Goal: Information Seeking & Learning: Learn about a topic

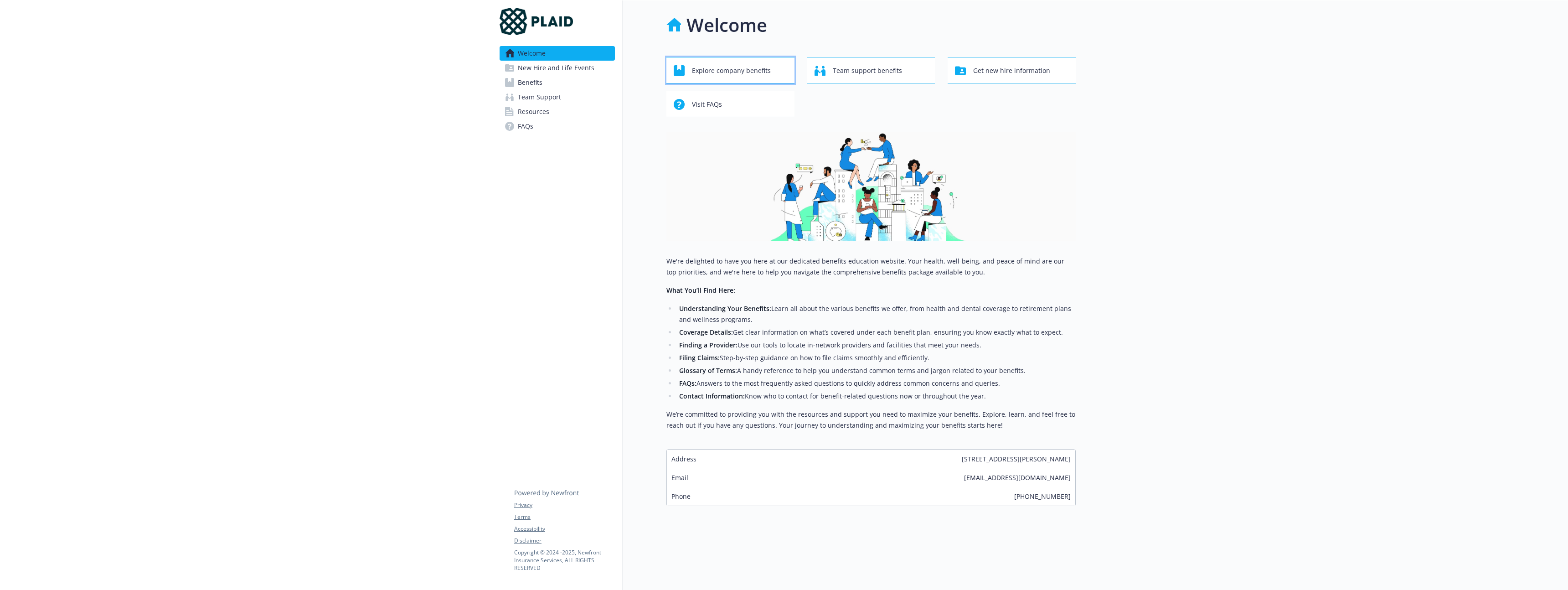
click at [692, 72] on span "Explore company benefits" at bounding box center [732, 71] width 79 height 17
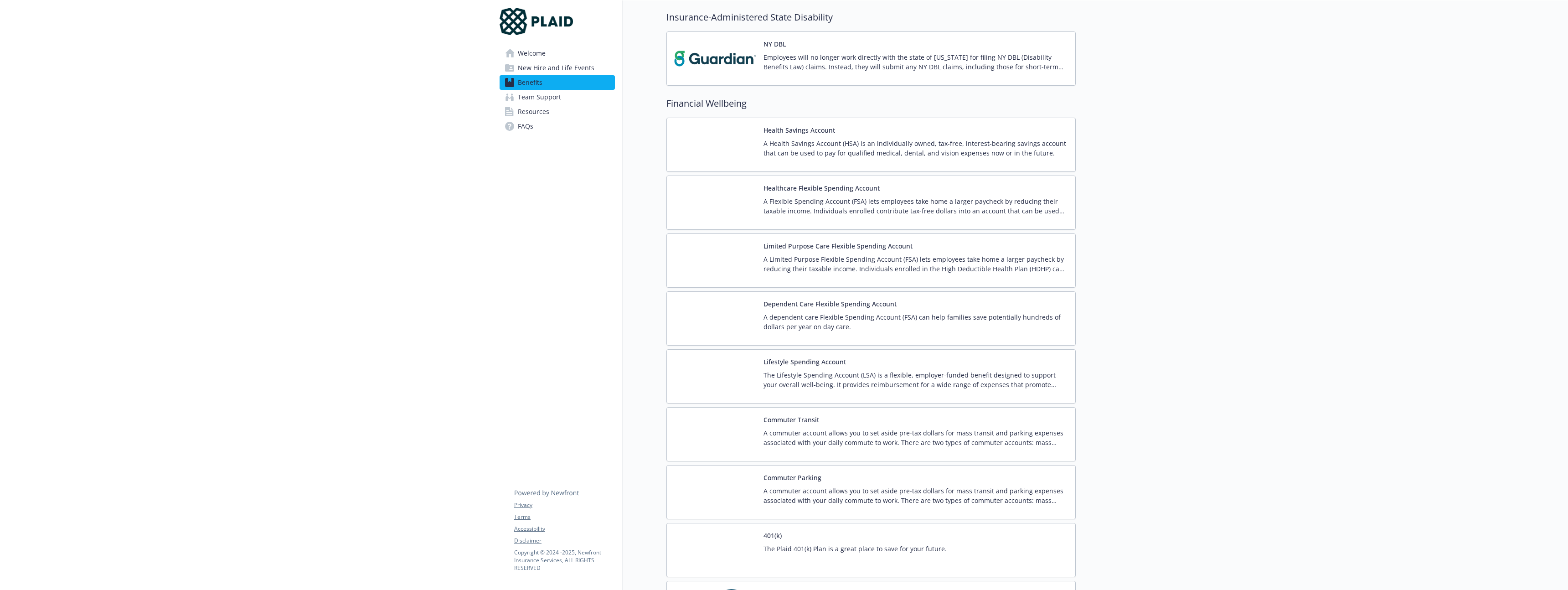
scroll to position [964, 0]
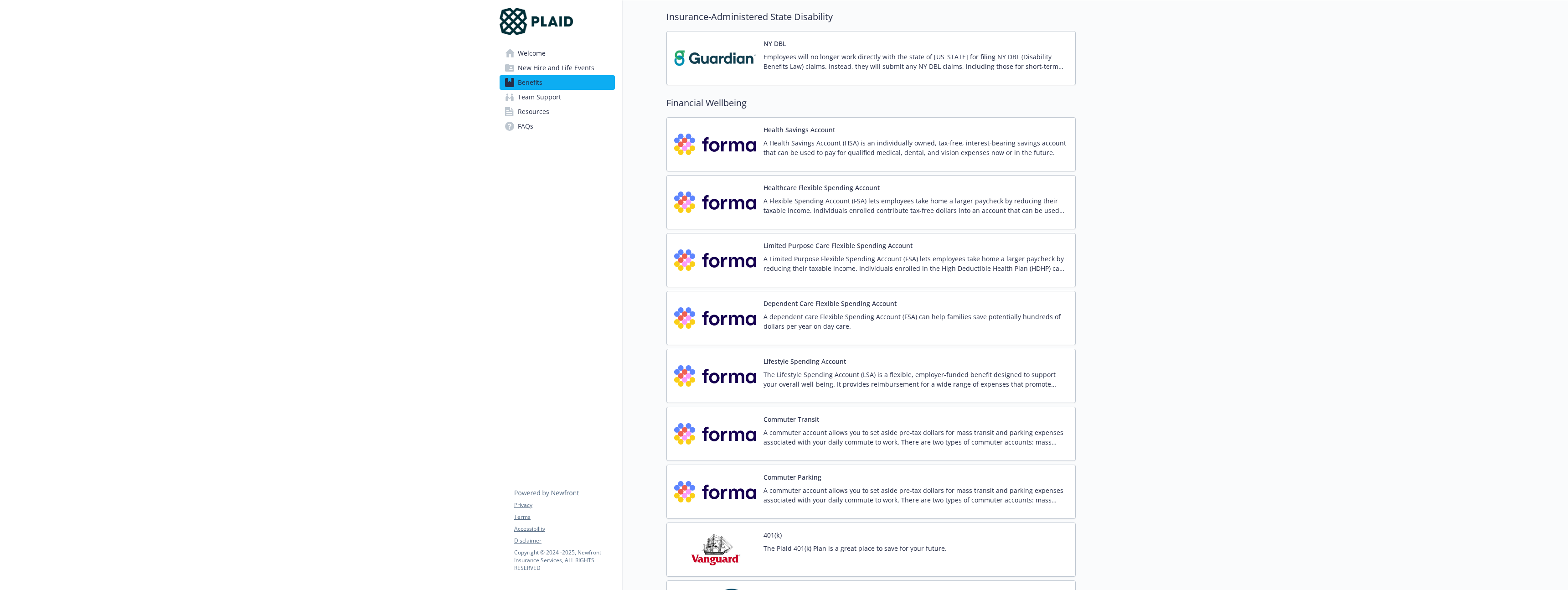
click at [850, 368] on div "Lifestyle Spending Account The Lifestyle Spending Account (LSA) is a flexible, …" at bounding box center [915, 376] width 304 height 39
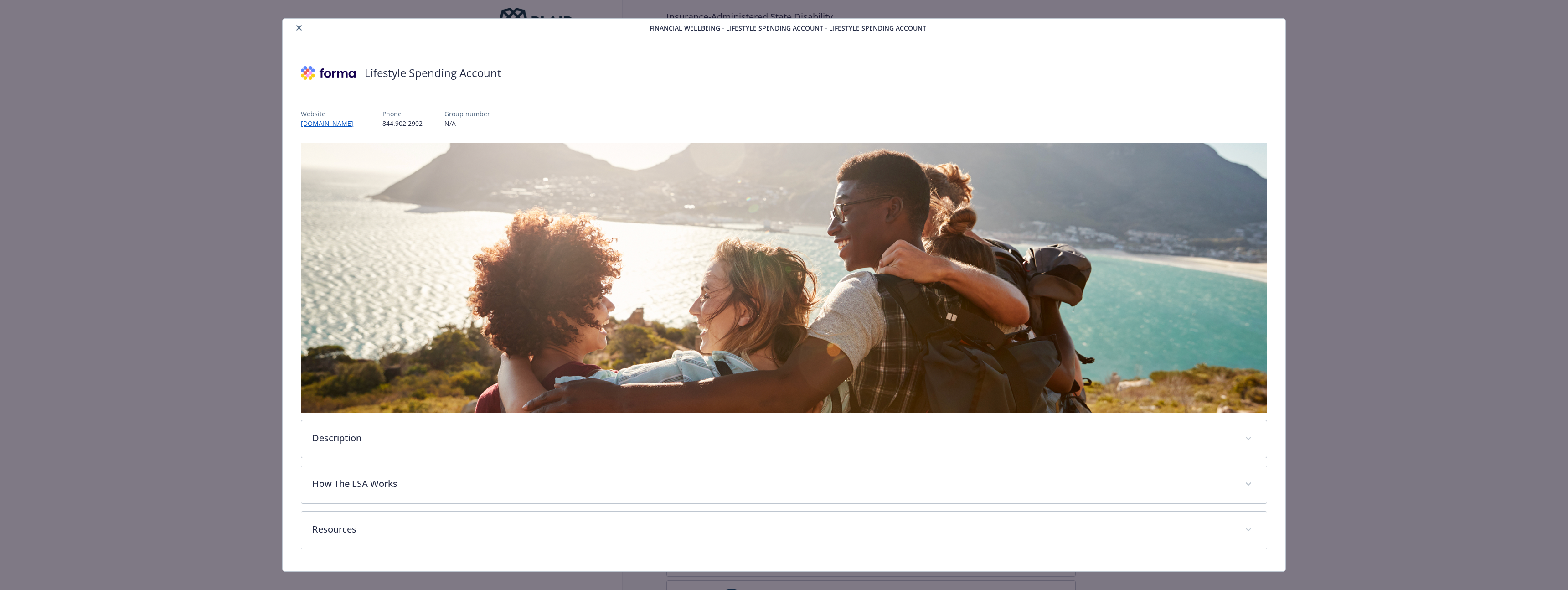
scroll to position [21, 0]
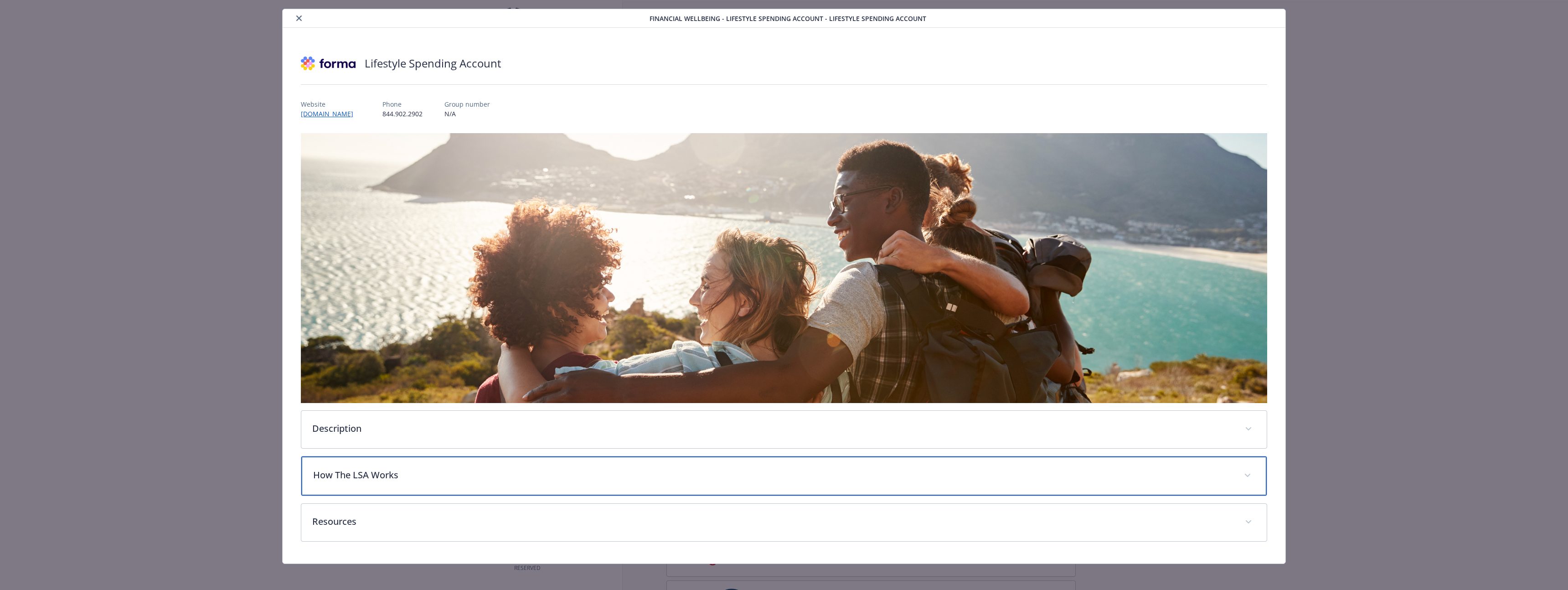
click at [416, 465] on div "How The LSA Works" at bounding box center [784, 476] width 965 height 39
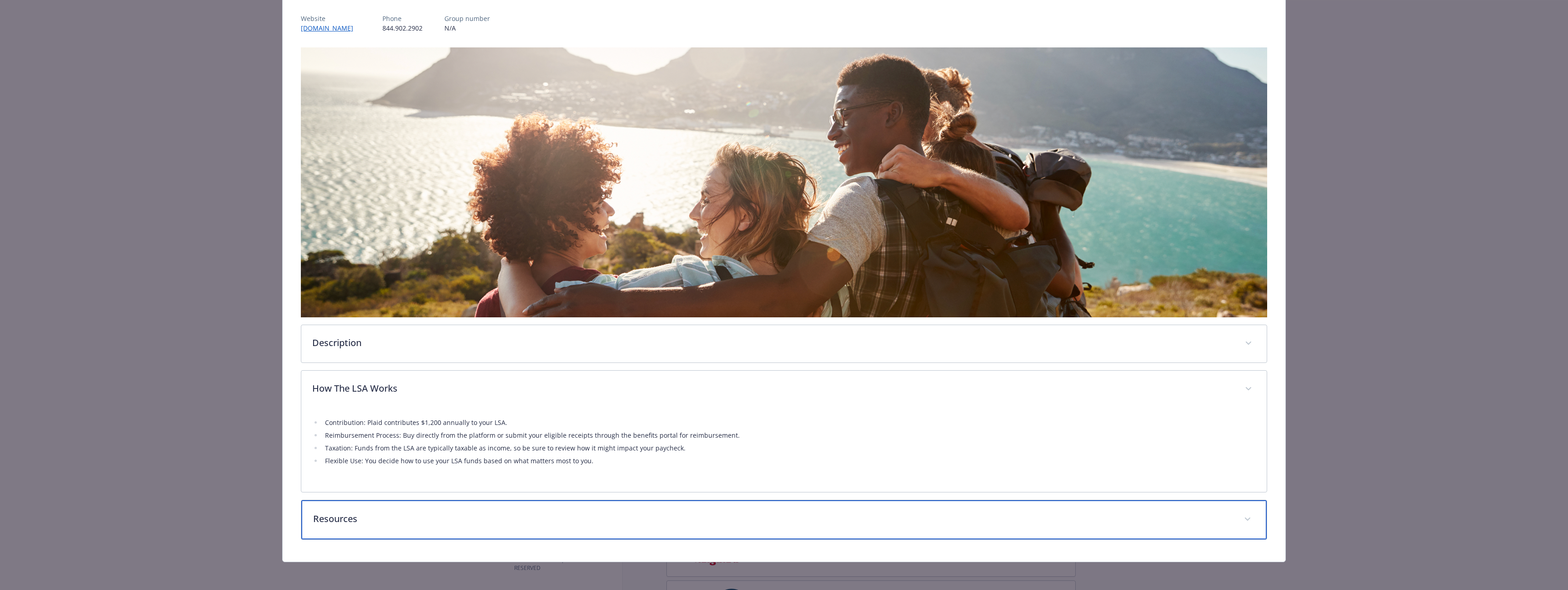
click at [439, 521] on p "Resources" at bounding box center [772, 519] width 920 height 13
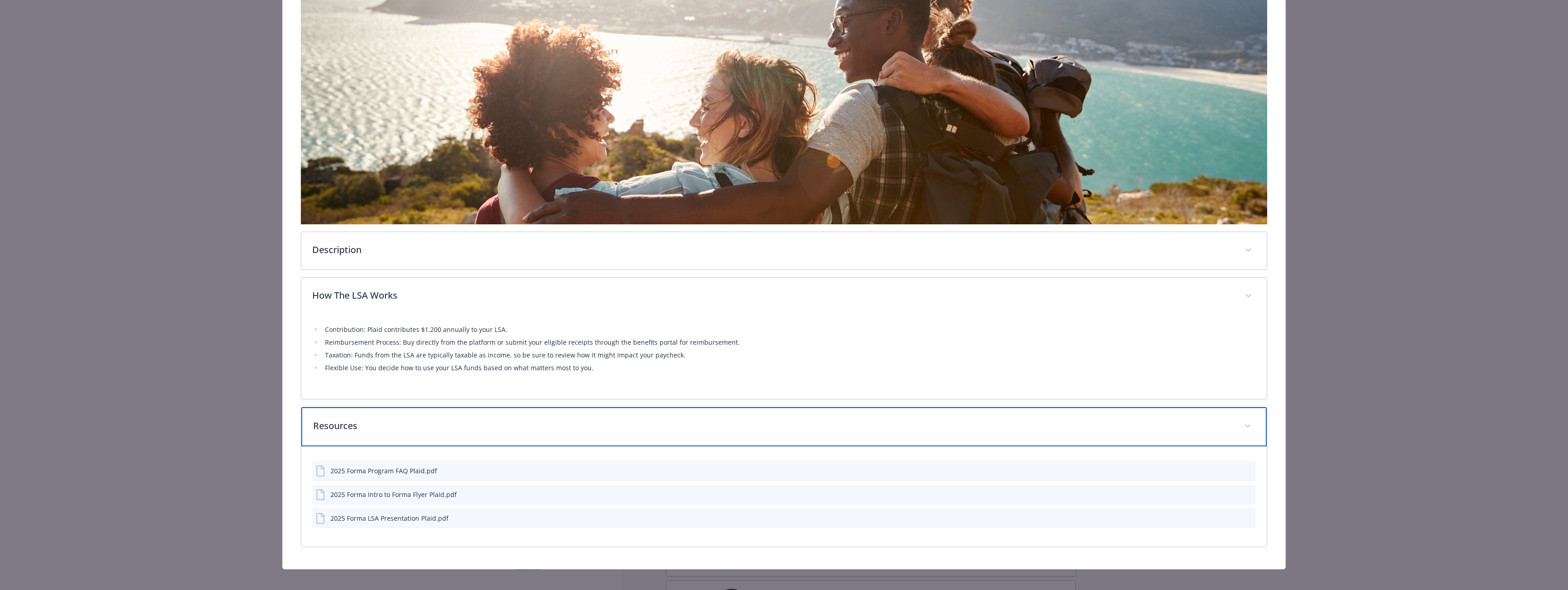
scroll to position [206, 0]
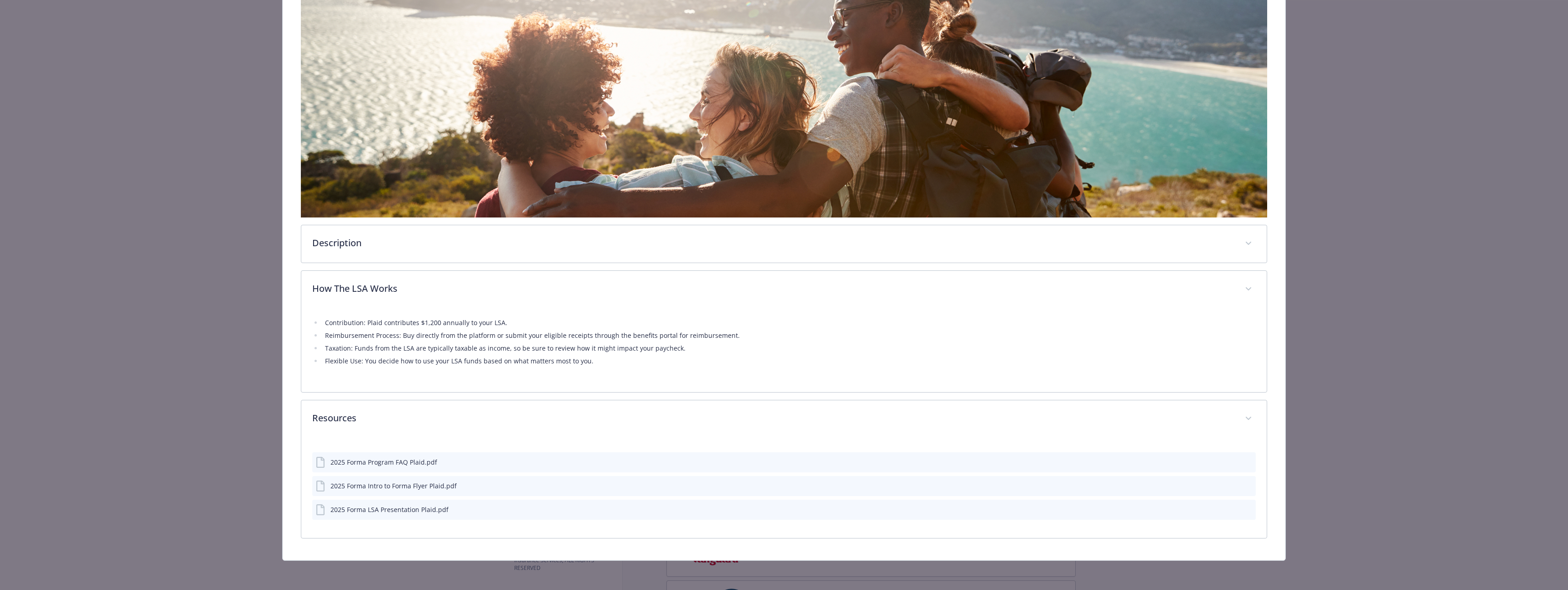
click at [418, 469] on div "2025 Forma Program FAQ Plaid.pdf" at bounding box center [784, 462] width 943 height 20
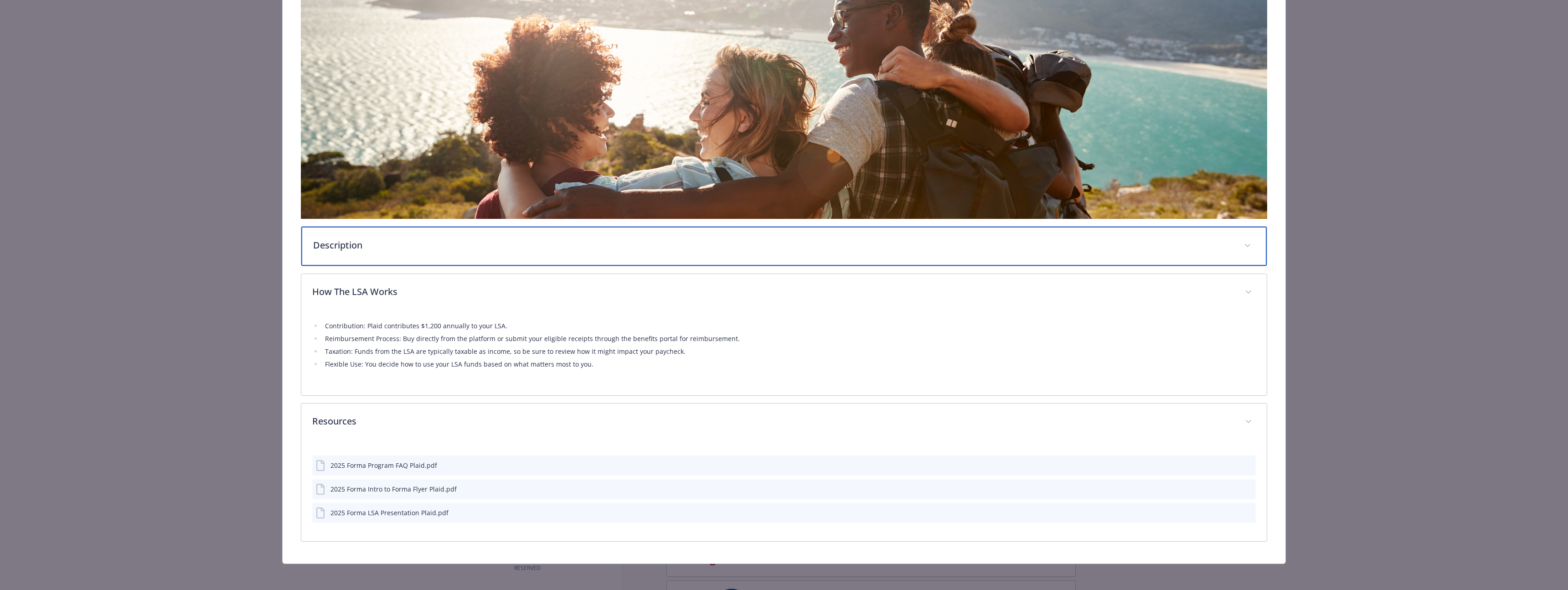
click at [395, 239] on p "Description" at bounding box center [772, 245] width 920 height 13
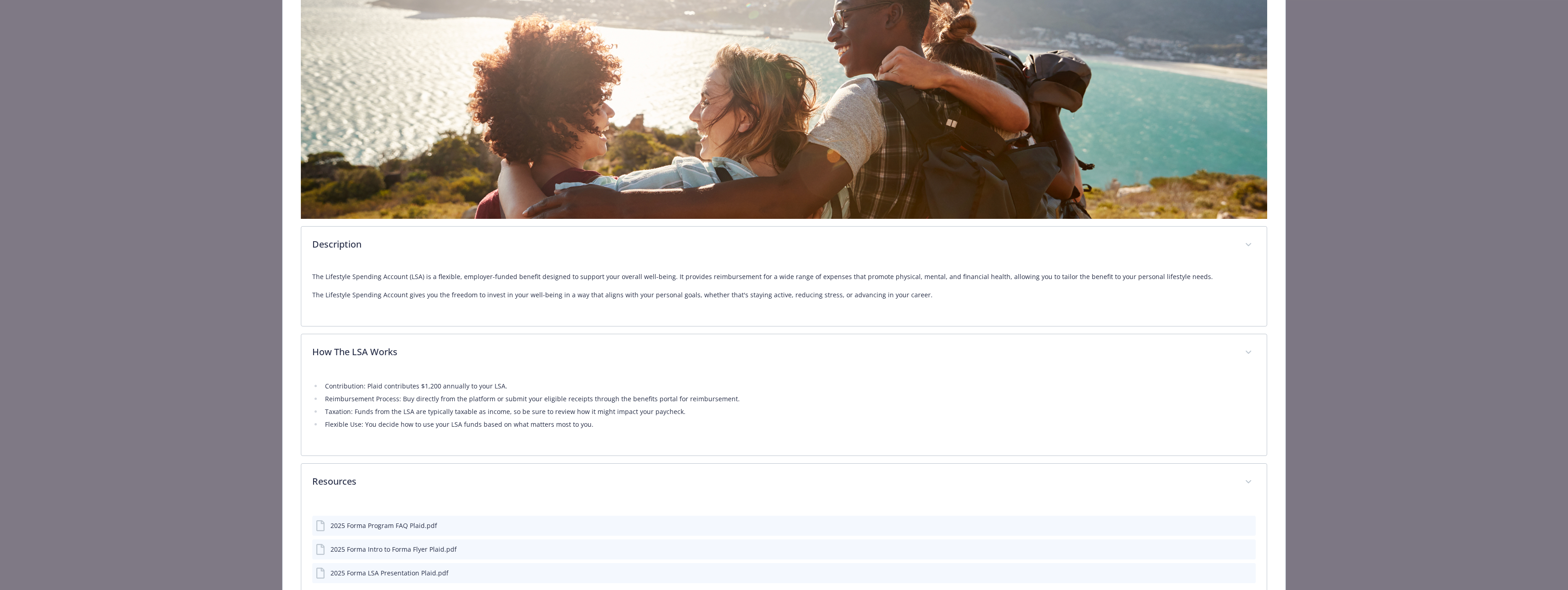
click at [465, 533] on div "2025 Forma Program FAQ Plaid.pdf" at bounding box center [784, 525] width 943 height 20
click at [506, 511] on div "2025 Forma Program FAQ Plaid.pdf 2025 Forma Intro to Forma Flyer Plaid.pdf 2025…" at bounding box center [784, 546] width 943 height 75
click at [1245, 527] on button "details for plan Financial Wellbeing - Lifestyle Spending Account - Lifestyle S…" at bounding box center [1248, 525] width 8 height 10
click at [1244, 524] on icon "preview file" at bounding box center [1247, 525] width 8 height 6
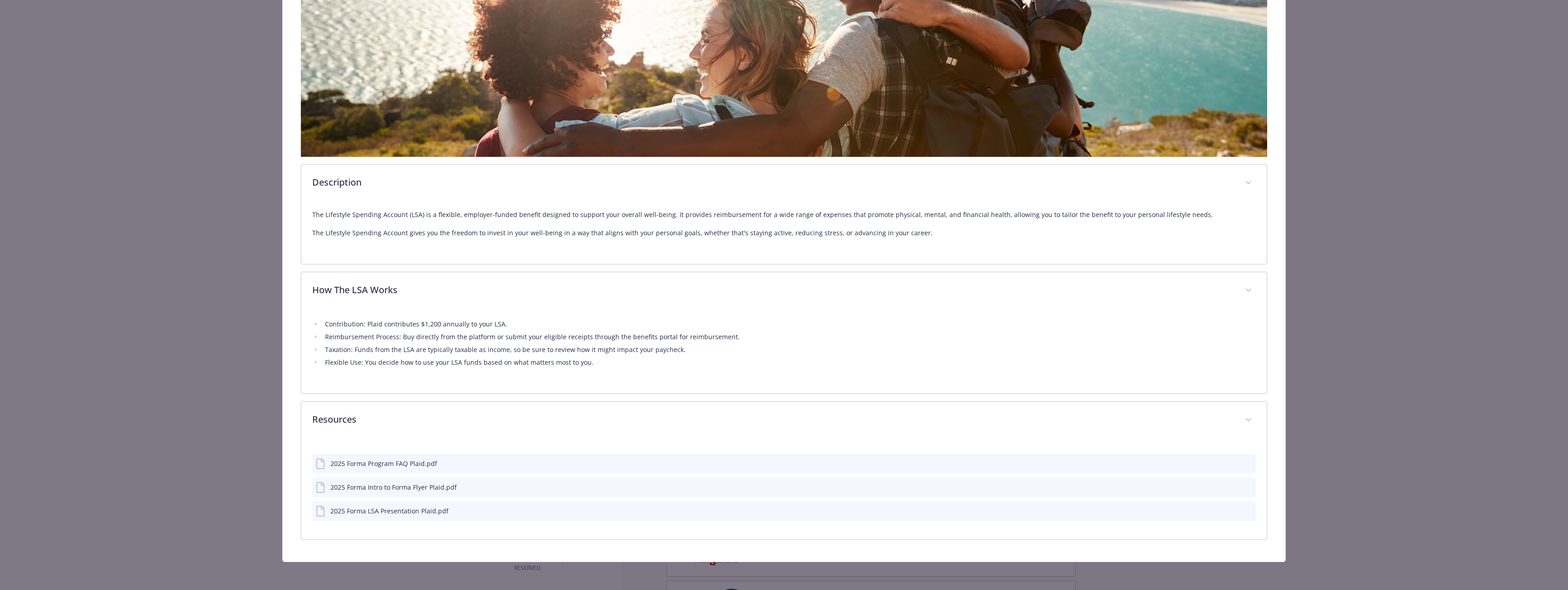
click at [382, 462] on div "2025 Forma Program FAQ Plaid.pdf" at bounding box center [383, 463] width 107 height 10
click at [1237, 465] on div "details for plan Financial Wellbeing - Lifestyle Spending Account - Lifestyle S…" at bounding box center [1241, 463] width 23 height 10
click at [1243, 463] on icon "preview file" at bounding box center [1247, 463] width 8 height 6
click at [1246, 504] on div "2025 Forma LSA Presentation Plaid.pdf" at bounding box center [784, 511] width 943 height 20
click at [1244, 508] on icon "preview file" at bounding box center [1247, 510] width 8 height 6
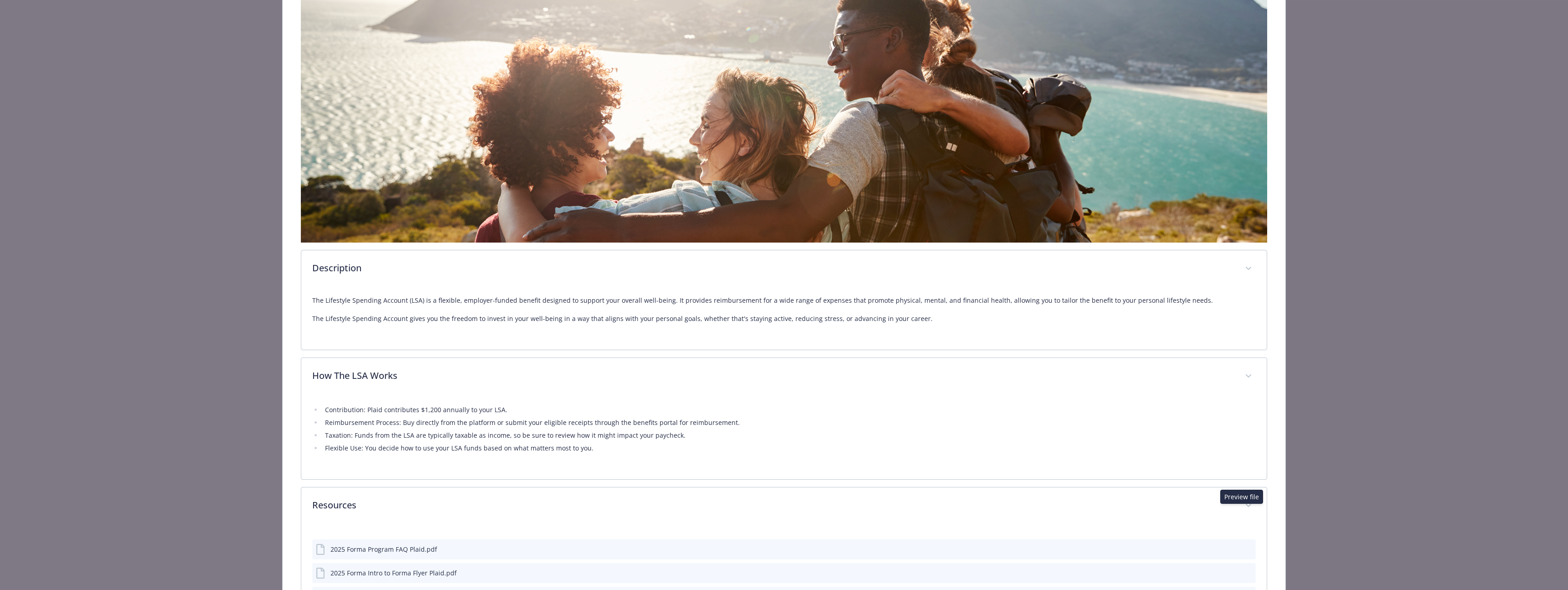
scroll to position [0, 0]
